Goal: Find specific fact: Find specific fact

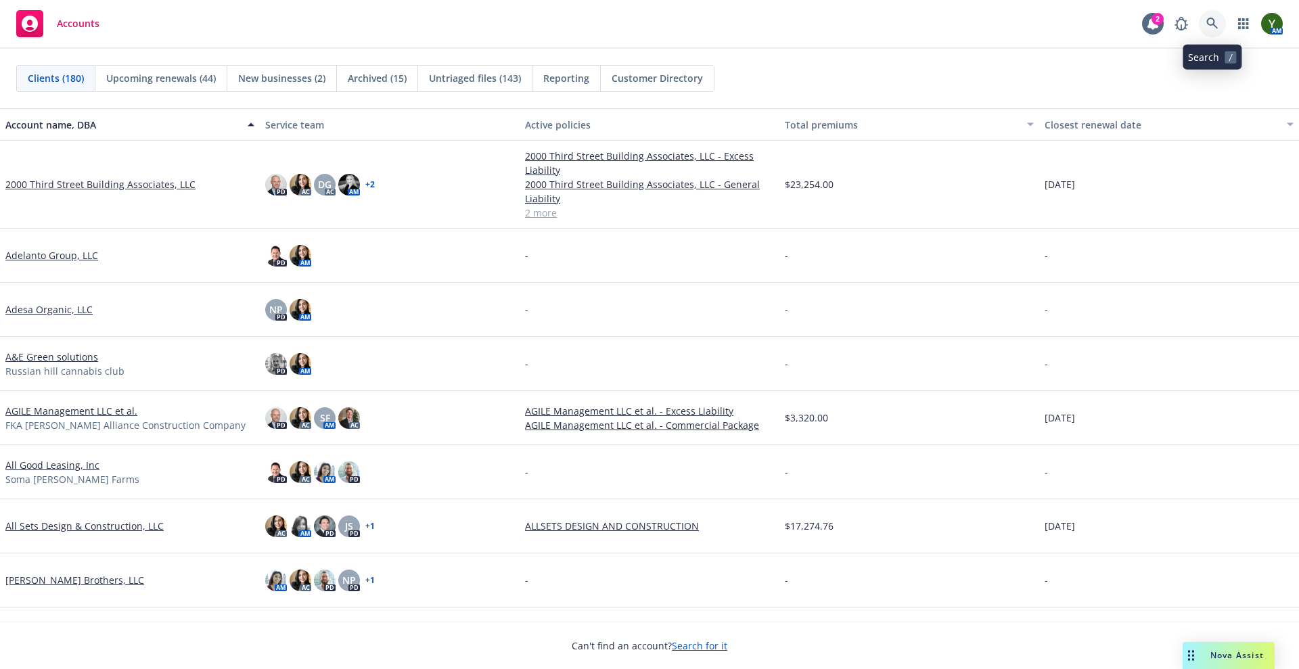
click at [1203, 20] on link at bounding box center [1212, 23] width 27 height 27
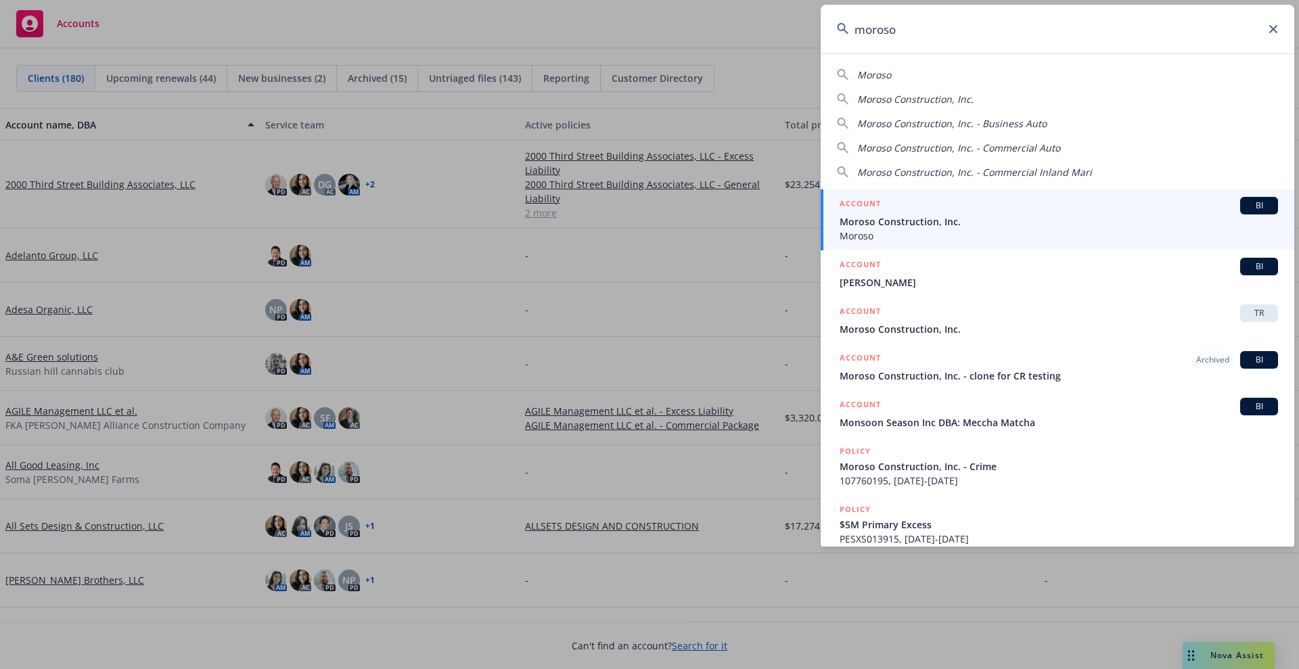
type input "moroso"
click at [991, 211] on div "ACCOUNT BI" at bounding box center [1059, 206] width 439 height 18
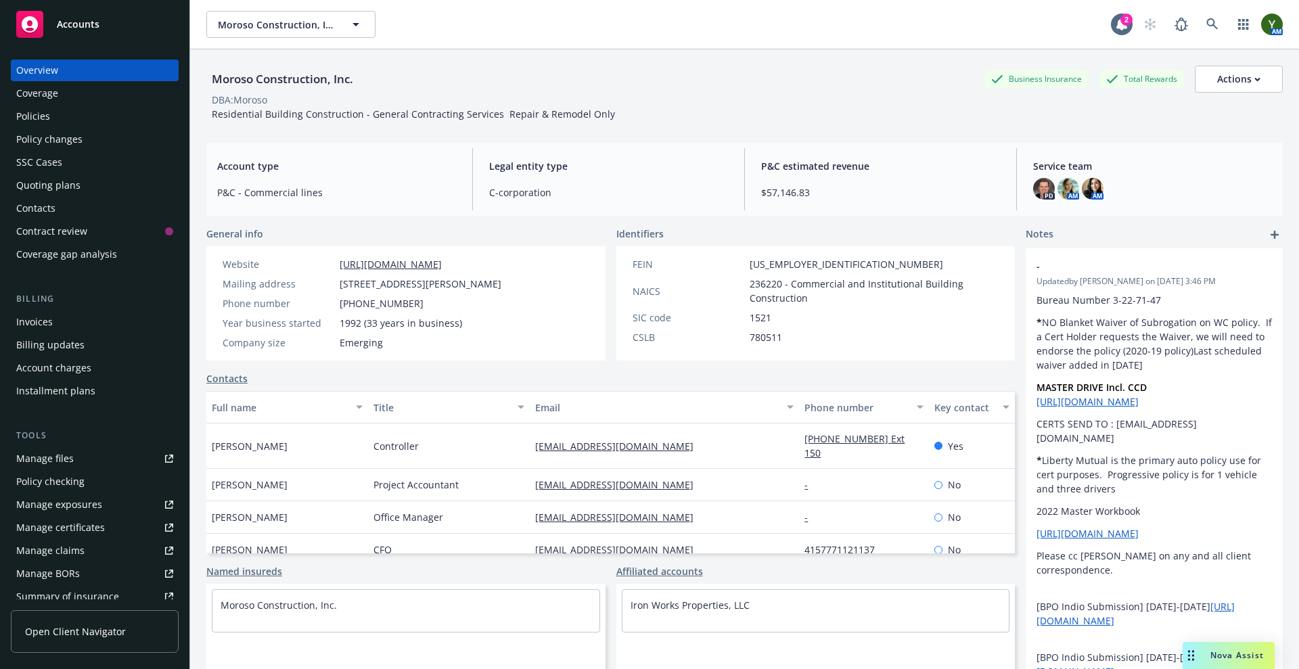
click at [62, 118] on div "Policies" at bounding box center [94, 117] width 157 height 22
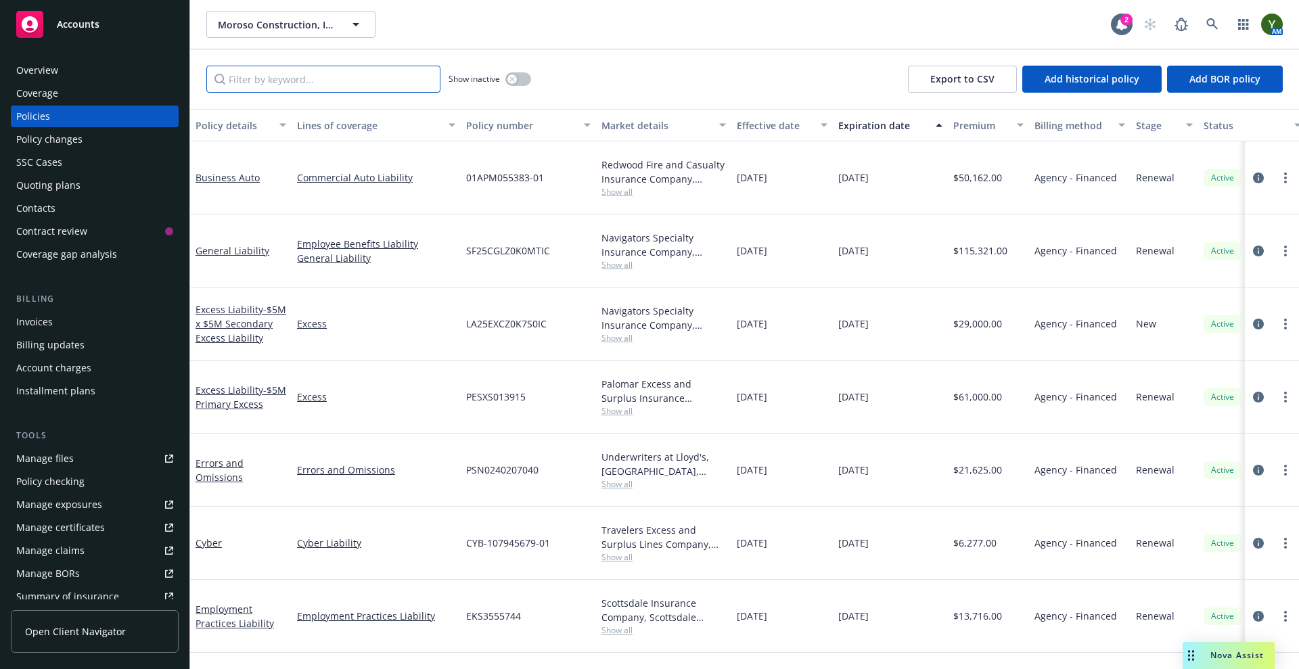
click at [269, 81] on input "Filter by keyword..." at bounding box center [323, 79] width 234 height 27
click at [526, 173] on span "01APM055383-01" at bounding box center [505, 178] width 78 height 14
copy span "01APM055383-01"
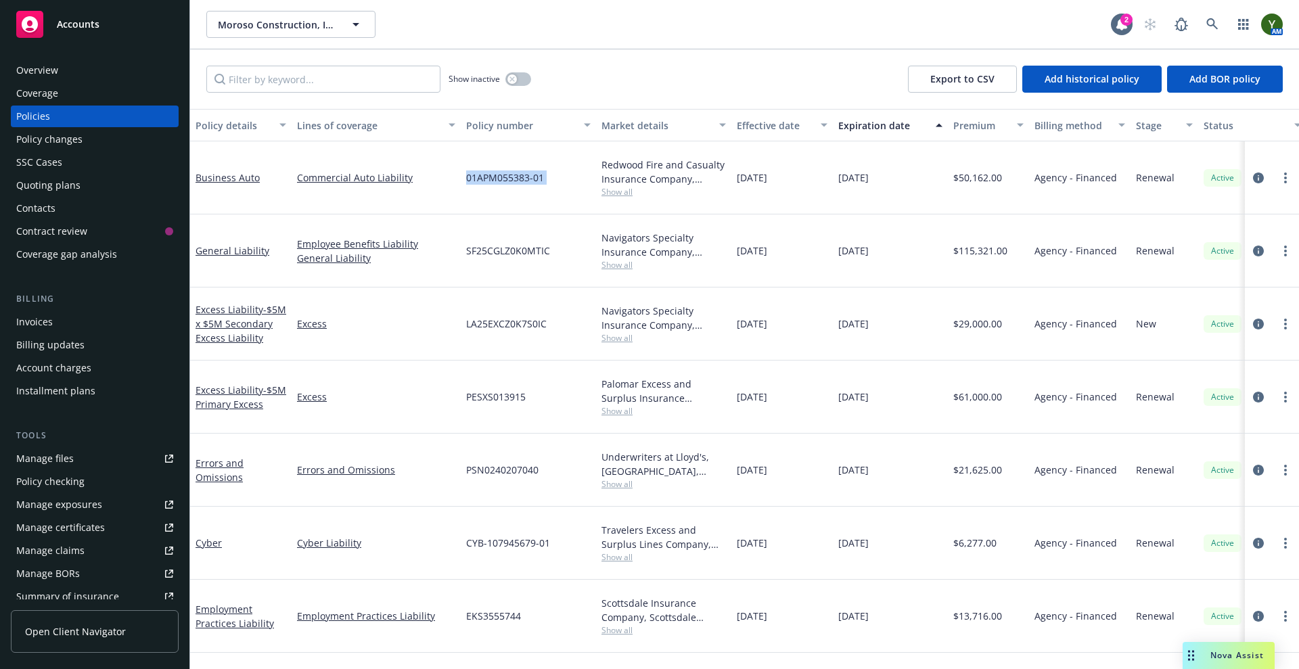
click at [508, 181] on span "01APM055383-01" at bounding box center [505, 178] width 78 height 14
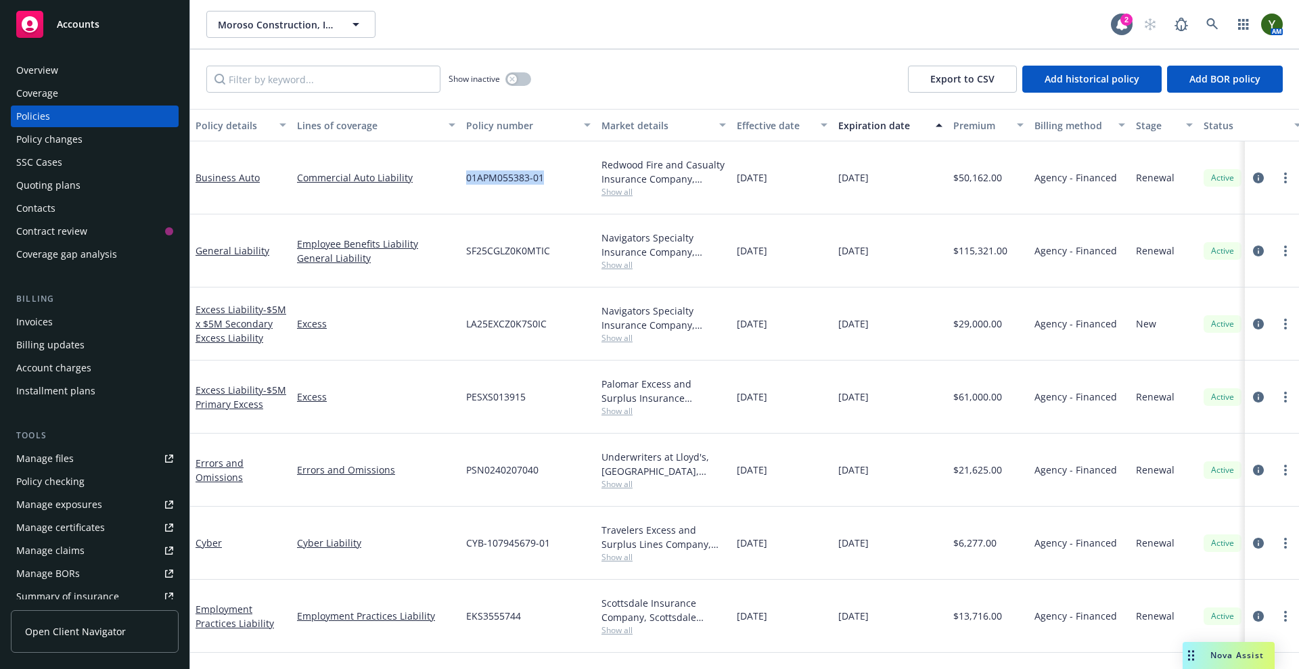
click at [485, 174] on span "01APM055383-01" at bounding box center [505, 178] width 78 height 14
click at [482, 179] on span "01APM055383-01" at bounding box center [505, 178] width 78 height 14
click at [497, 192] on div "01APM055383-01" at bounding box center [528, 177] width 135 height 73
click at [493, 184] on span "01APM055383-01" at bounding box center [505, 178] width 78 height 14
click at [488, 181] on span "01APM055383-01" at bounding box center [505, 178] width 78 height 14
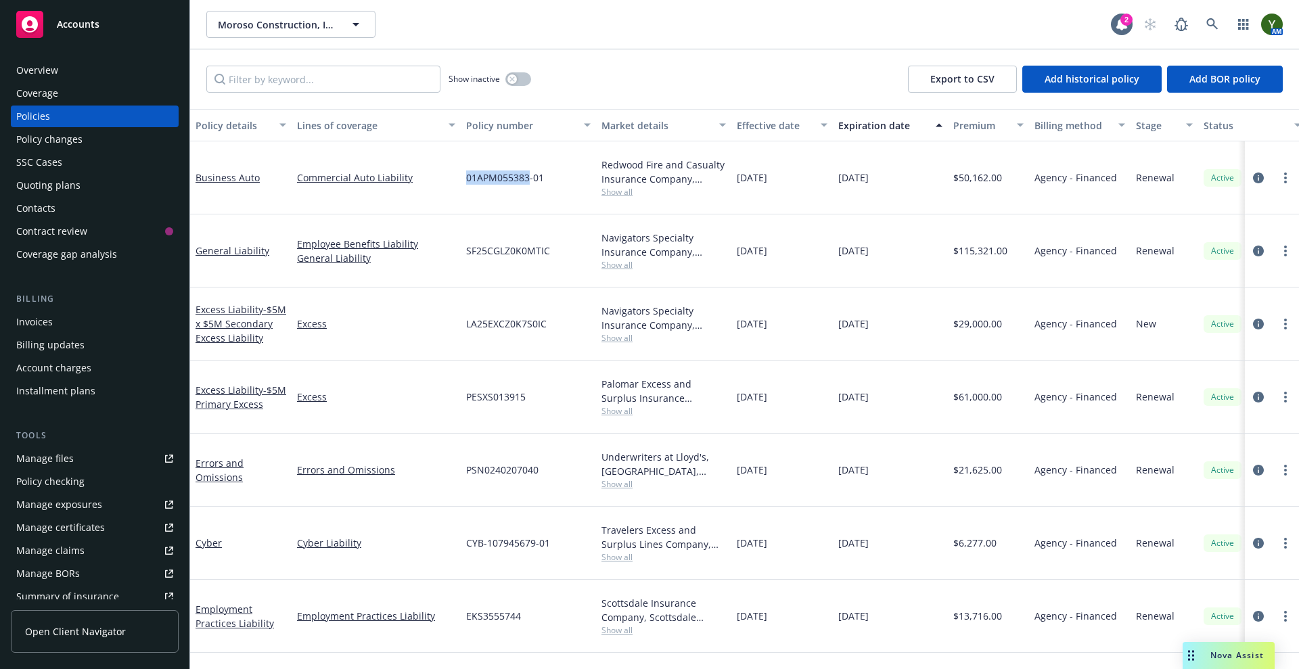
click at [488, 181] on span "01APM055383-01" at bounding box center [505, 178] width 78 height 14
click at [496, 183] on span "01APM055383-01" at bounding box center [505, 178] width 78 height 14
click at [494, 181] on span "01APM055383-01" at bounding box center [505, 178] width 78 height 14
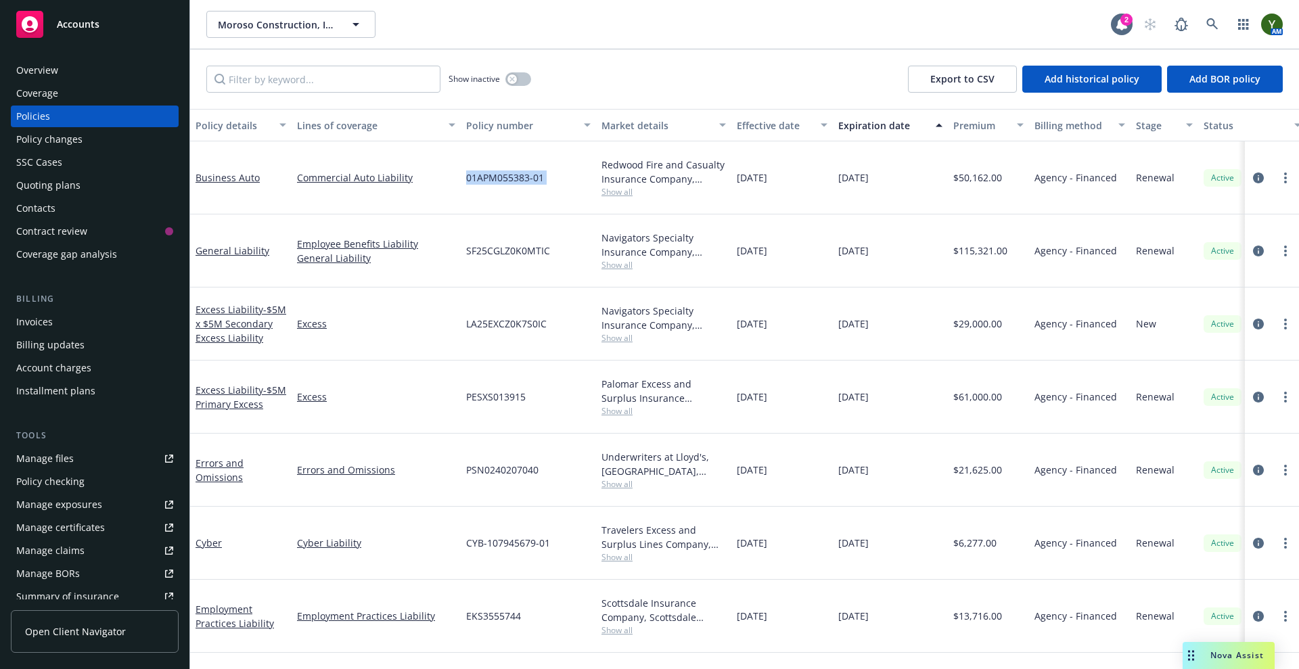
copy span "01APM055383-01"
